Goal: Find specific page/section: Find specific page/section

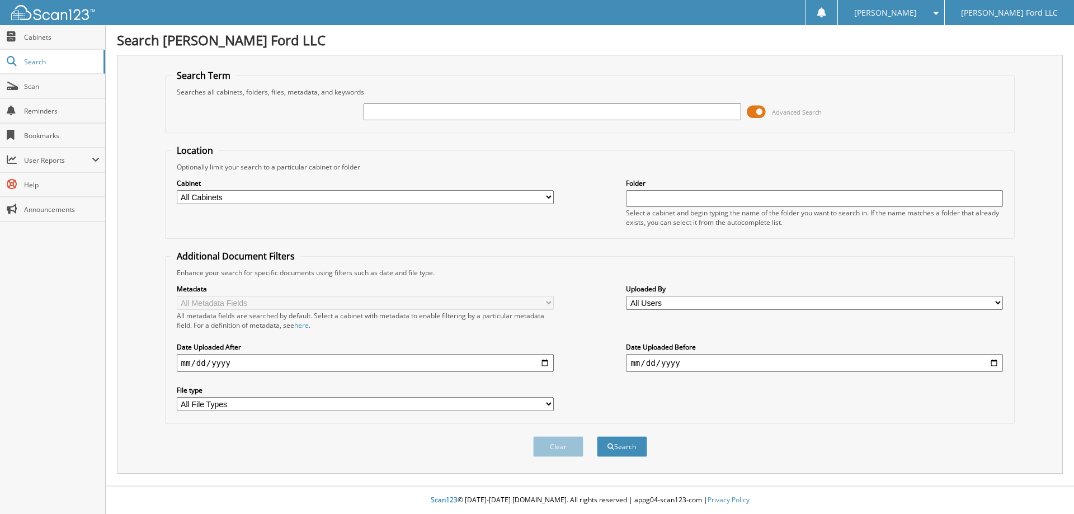
click at [640, 109] on input "text" at bounding box center [551, 111] width 377 height 17
type input "251023B"
click at [597, 436] on button "Search" at bounding box center [622, 446] width 50 height 21
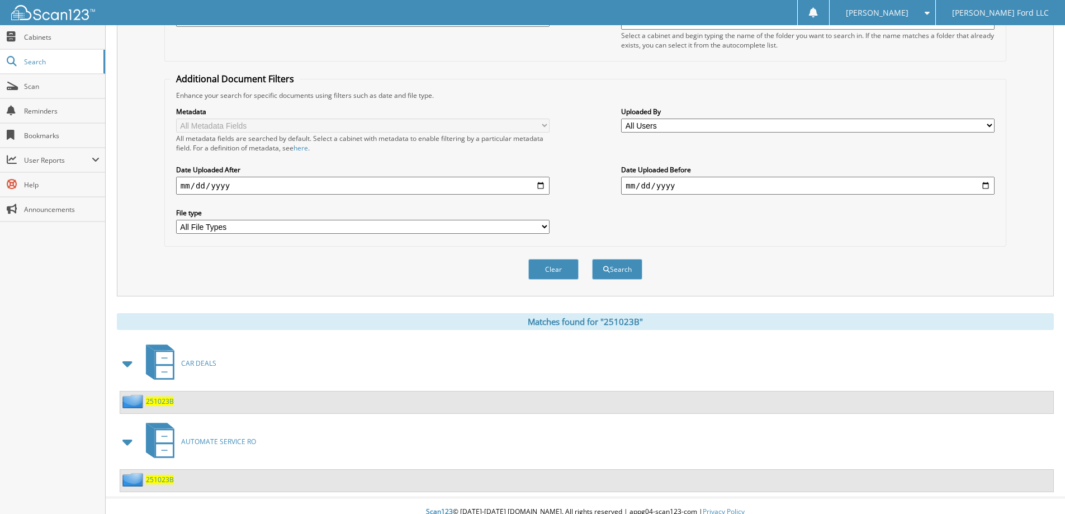
scroll to position [190, 0]
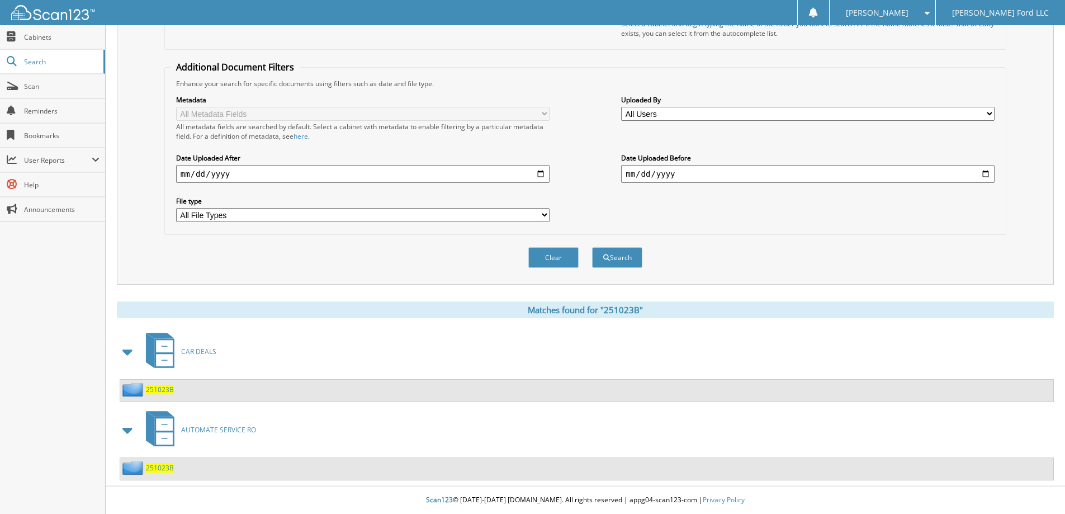
click at [157, 389] on span "251023B" at bounding box center [160, 390] width 28 height 10
